Goal: Task Accomplishment & Management: Manage account settings

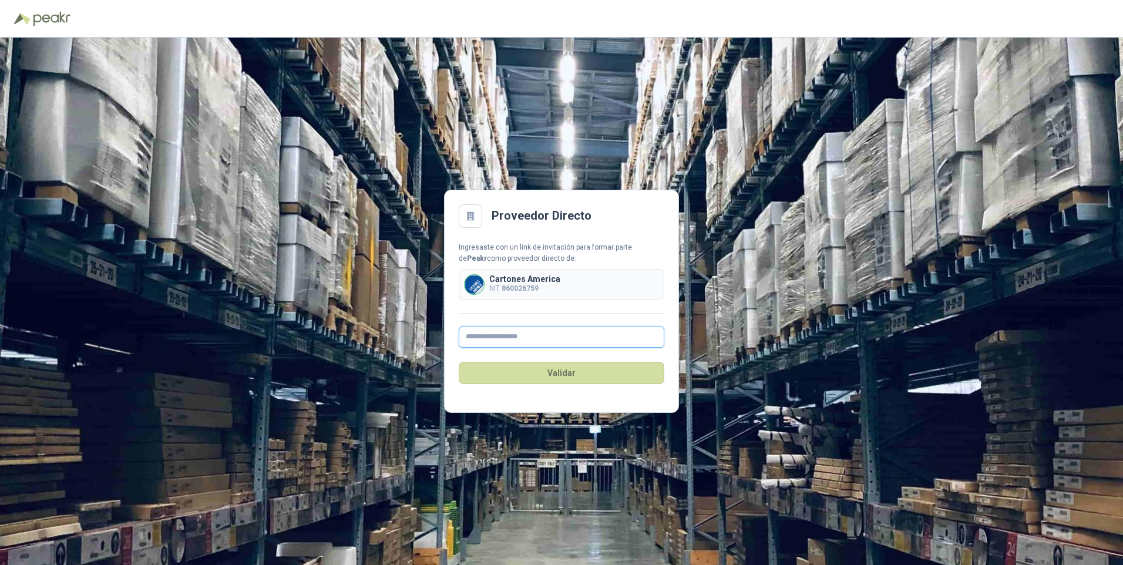
click at [476, 340] on input "text" at bounding box center [562, 337] width 206 height 21
type input "**********"
click at [542, 369] on button "Validar" at bounding box center [562, 373] width 206 height 22
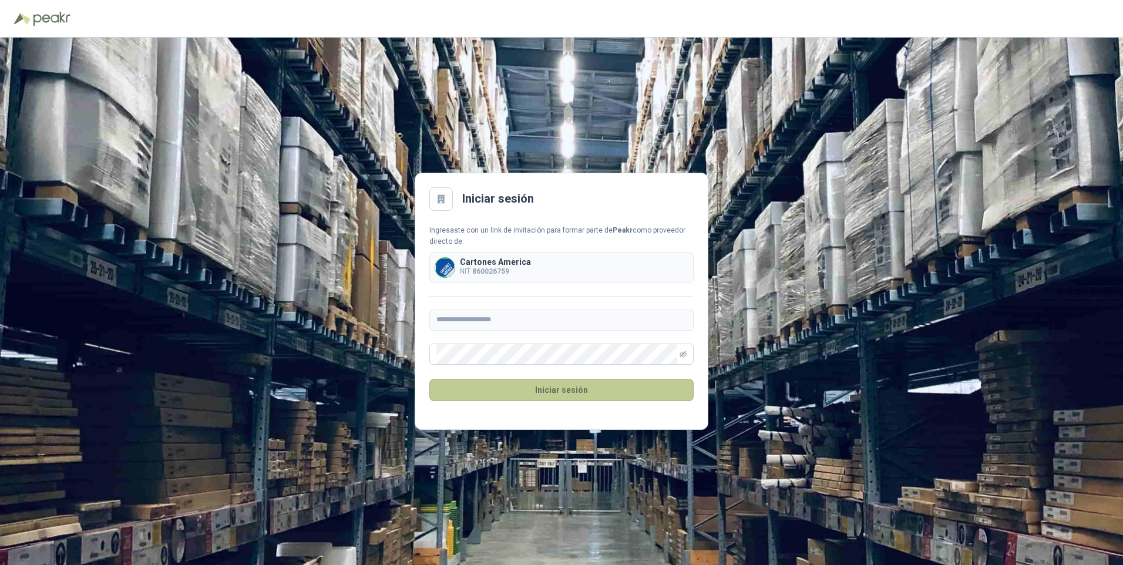
click at [545, 390] on button "Iniciar sesión" at bounding box center [561, 390] width 264 height 22
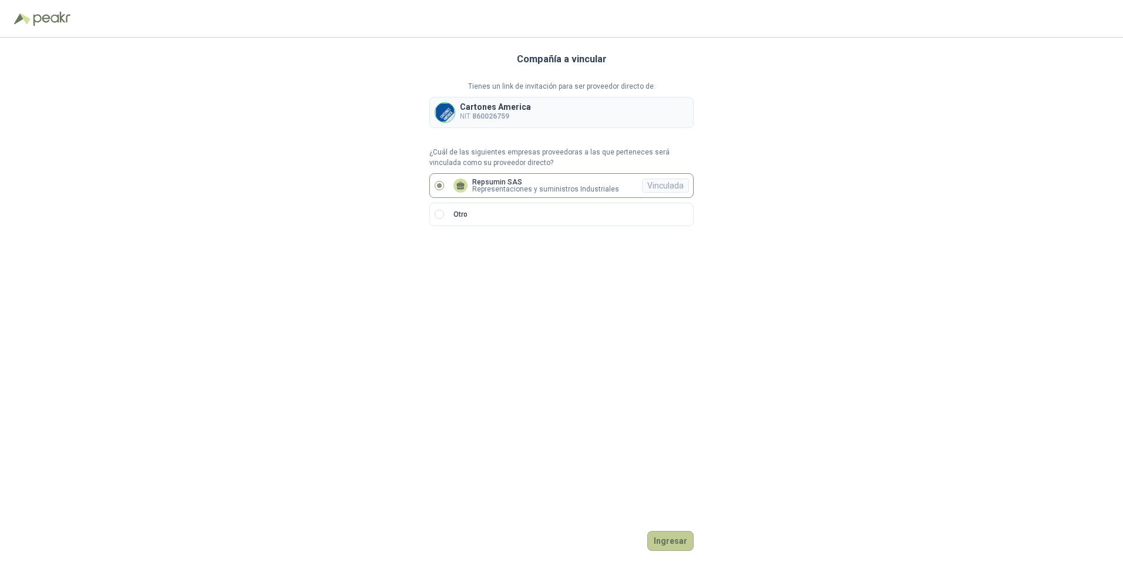
click at [668, 537] on button "Ingresar" at bounding box center [670, 541] width 46 height 20
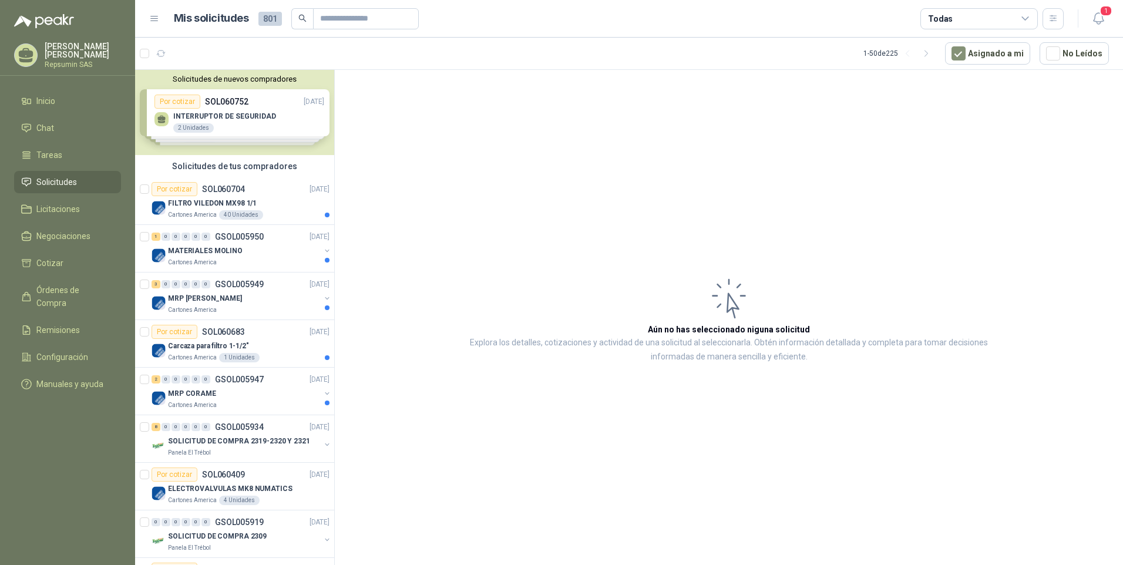
click at [217, 104] on div "Solicitudes de nuevos compradores Por cotizar SOL060752 [DATE] INTERRUPTOR DE S…" at bounding box center [234, 112] width 199 height 85
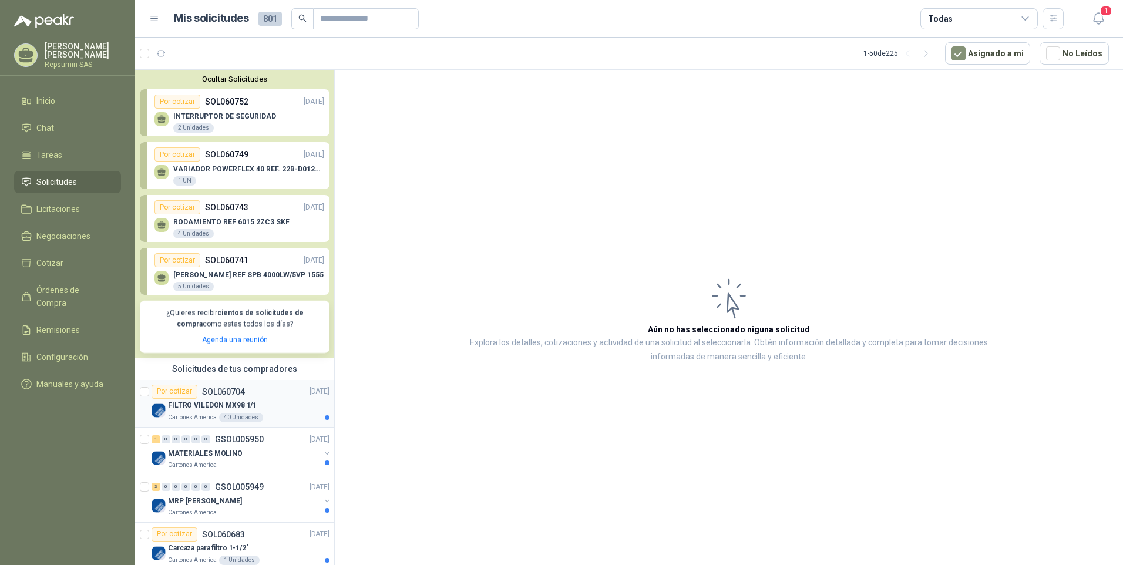
click at [215, 392] on p "SOL060704" at bounding box center [223, 392] width 43 height 8
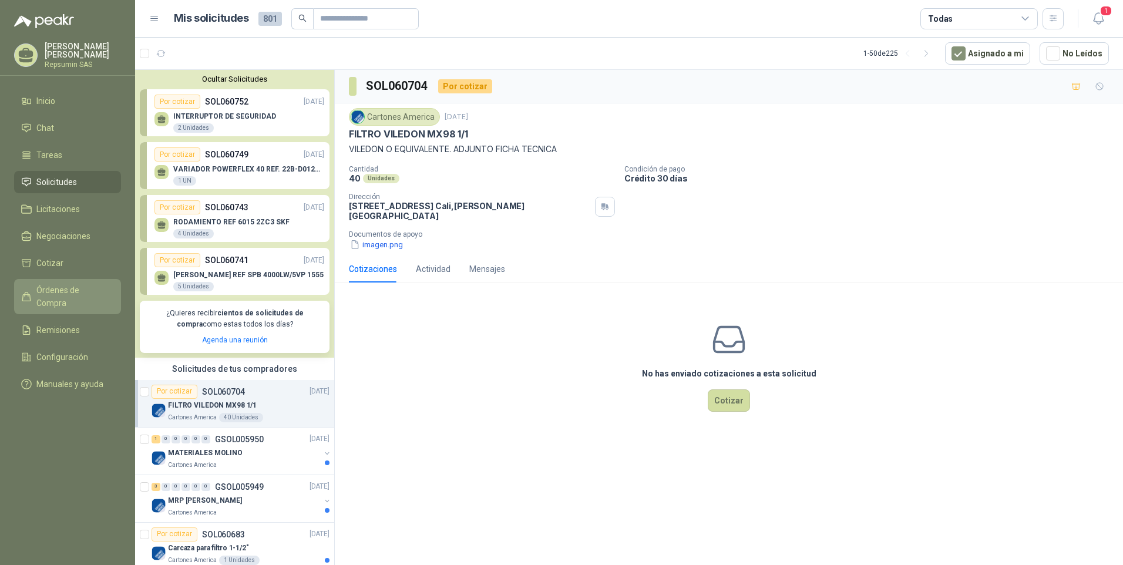
click at [62, 284] on span "Órdenes de Compra" at bounding box center [72, 297] width 73 height 26
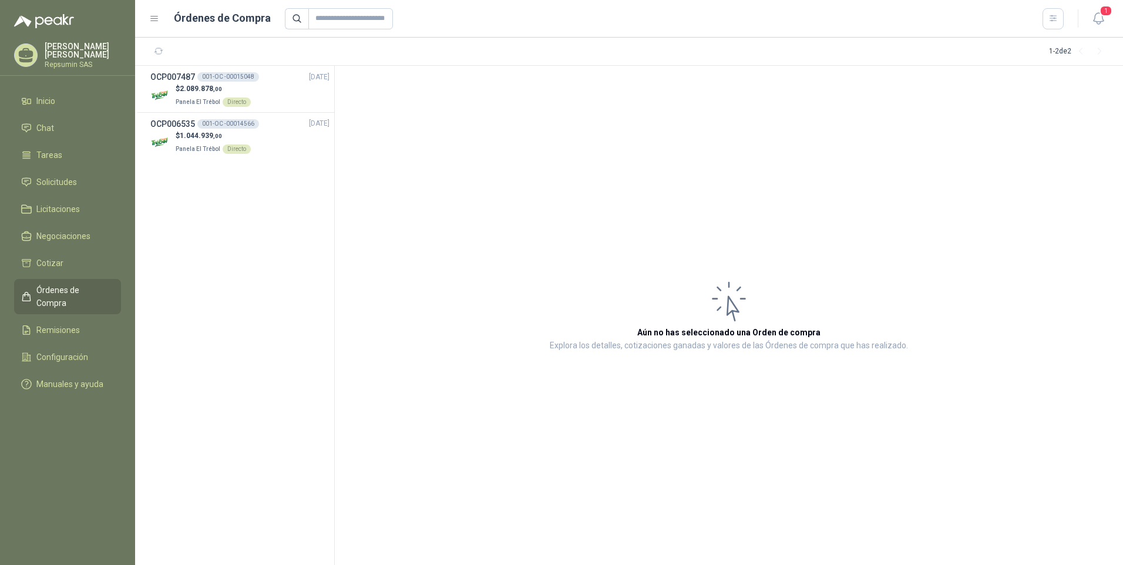
click at [514, 189] on article "Aún no has seleccionado una Orden de compra Explora los detalles, cotizaciones …" at bounding box center [729, 315] width 788 height 499
click at [74, 50] on p "[PERSON_NAME] [PERSON_NAME]" at bounding box center [83, 50] width 76 height 16
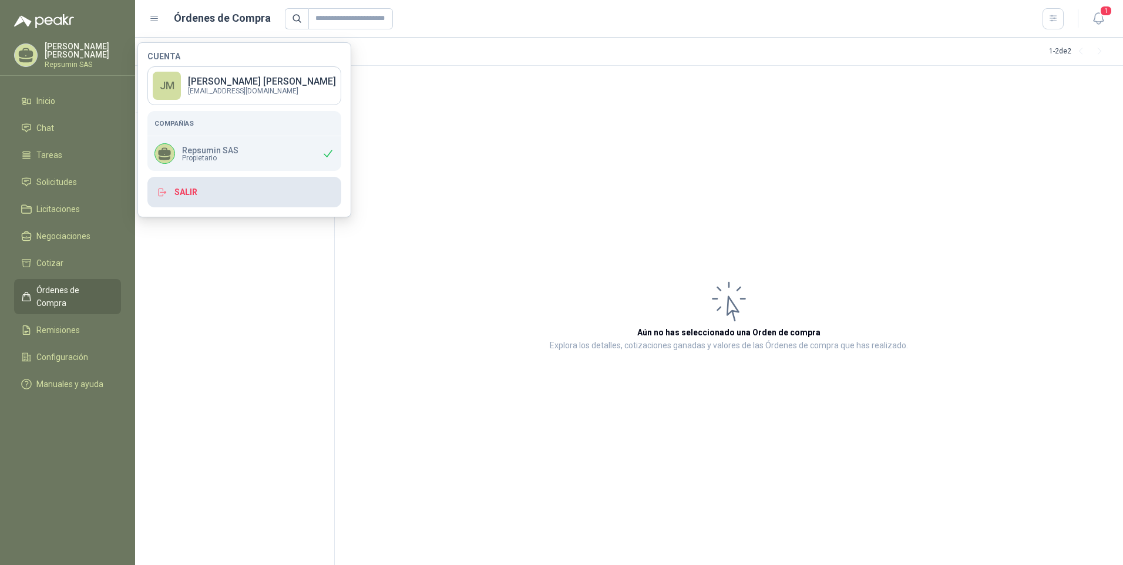
click at [176, 194] on button "Salir" at bounding box center [244, 192] width 194 height 31
